Goal: Check status: Check status

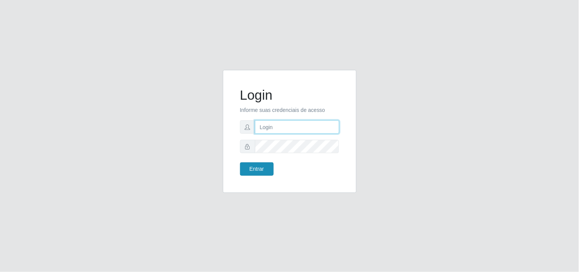
type input "analucia@cestao"
click at [248, 172] on button "Entrar" at bounding box center [257, 168] width 34 height 13
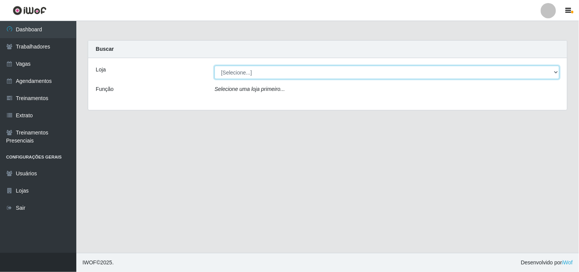
click at [234, 70] on select "[Selecione...] O Cestão - Geisel" at bounding box center [386, 72] width 345 height 13
select select "224"
click at [214, 66] on select "[Selecione...] O Cestão - Geisel" at bounding box center [386, 72] width 345 height 13
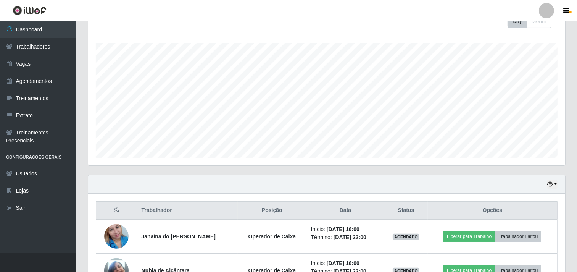
scroll to position [201, 0]
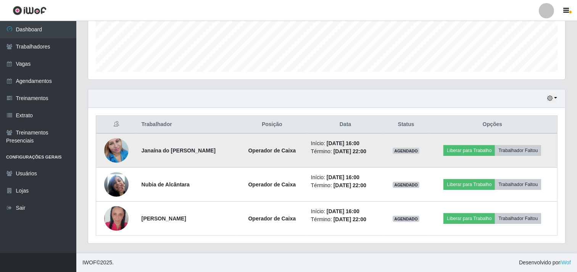
click at [113, 146] on img at bounding box center [116, 150] width 24 height 43
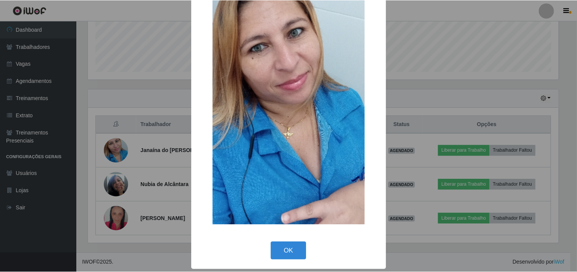
scroll to position [66, 0]
click at [277, 249] on button "OK" at bounding box center [289, 250] width 35 height 18
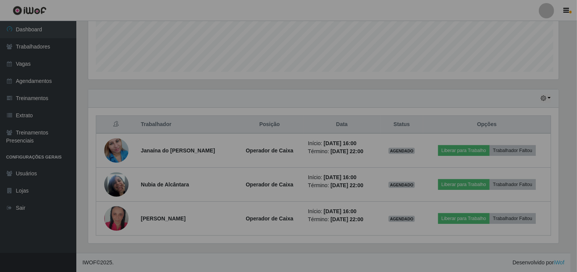
scroll to position [158, 477]
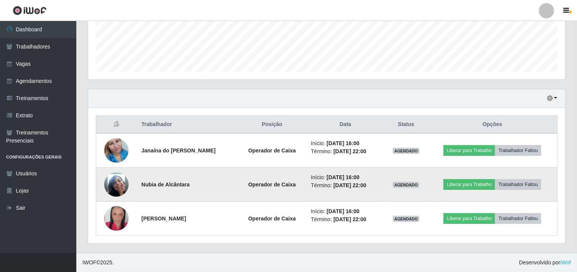
click at [121, 184] on img at bounding box center [116, 183] width 24 height 43
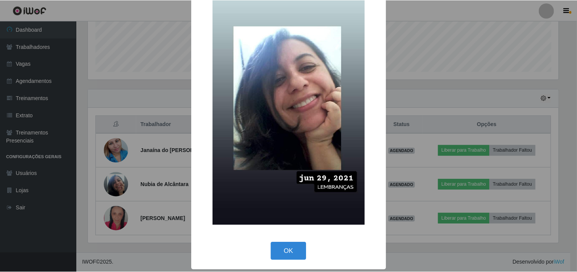
scroll to position [66, 0]
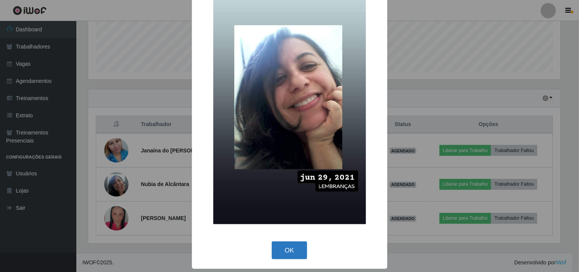
click at [296, 251] on button "OK" at bounding box center [289, 250] width 35 height 18
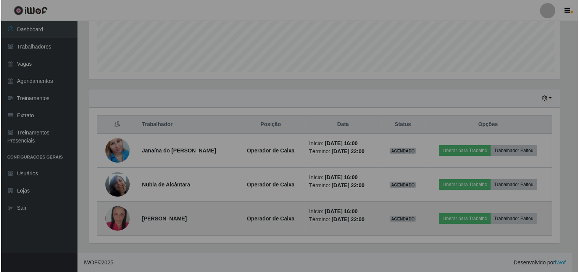
scroll to position [158, 477]
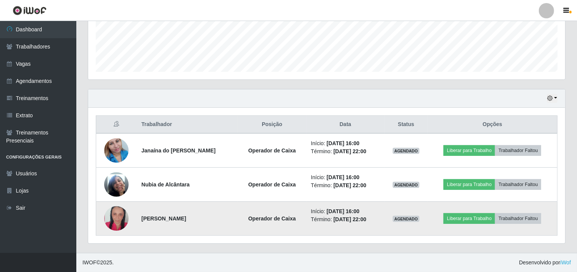
click at [116, 216] on img at bounding box center [116, 218] width 24 height 36
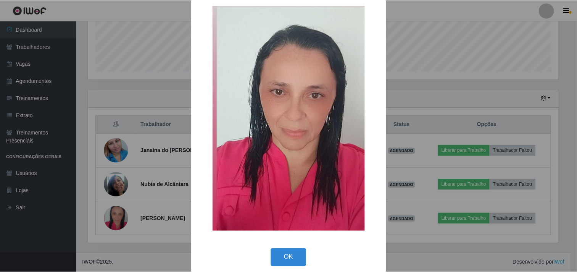
scroll to position [20, 0]
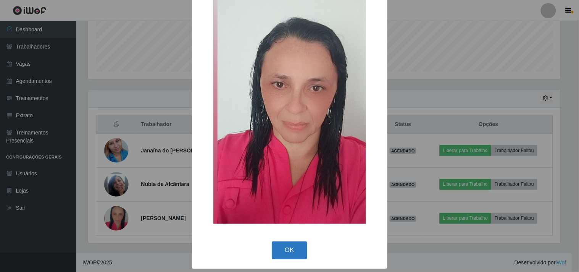
click at [285, 241] on button "OK" at bounding box center [289, 250] width 35 height 18
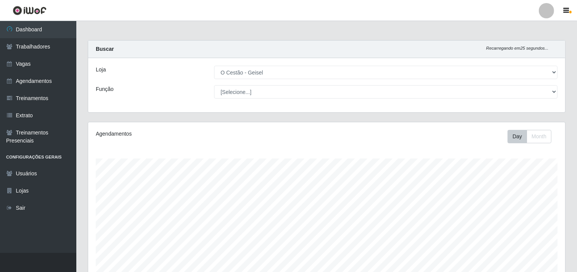
scroll to position [201, 0]
